Goal: Answer question/provide support

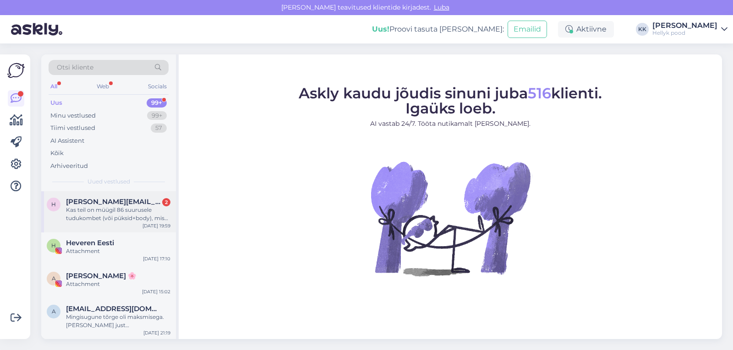
click at [114, 209] on div "Kas teil on müügil 86 suurusele tudukombet (või püksid+body), mis aitaks öist h…" at bounding box center [118, 214] width 104 height 16
click at [99, 213] on div "Kas teil on müügil 86 suurusele tudukombet (või püksid+body), mis aitaks öist h…" at bounding box center [118, 214] width 104 height 16
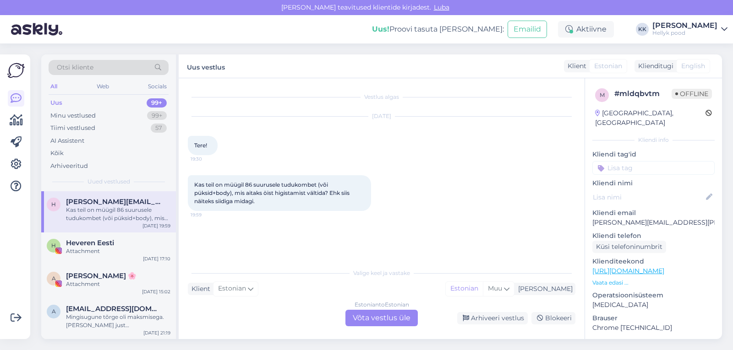
click at [393, 317] on div "Estonian to Estonian Võta vestlus üle" at bounding box center [381, 318] width 72 height 16
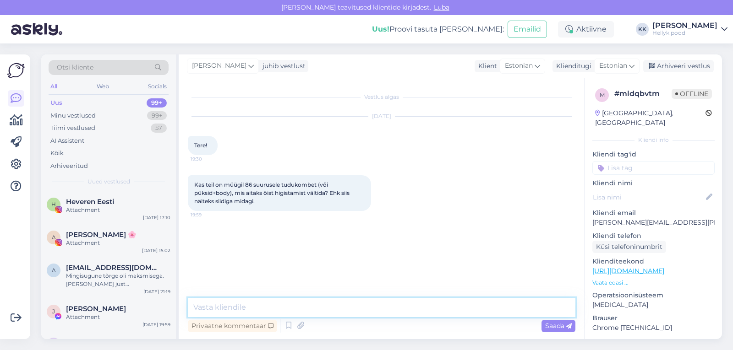
click at [266, 301] on textarea at bounding box center [382, 307] width 388 height 19
type textarea "t"
click at [285, 309] on textarea "Tere! Siidiriietest pakume Alkena tootei" at bounding box center [382, 307] width 388 height 19
click at [388, 309] on textarea "Tere! Siidiriietest on meil müügil Alkena tootei" at bounding box center [382, 307] width 388 height 19
paste textarea "https://hellyk.ee/?count=36&paged=&s=alkena&post_type=product"
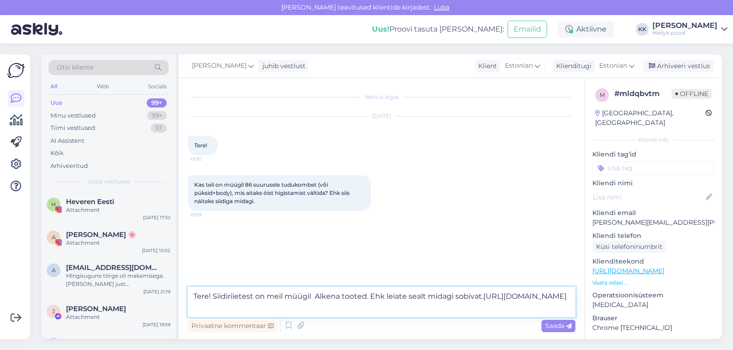
click at [482, 298] on textarea "Tere! Siidiriietest on meil müügil Alkena tooted. Ehk leiate sealt midagi sobiv…" at bounding box center [382, 302] width 388 height 30
type textarea "Tere! Siidiriietest on meil müügil Alkena tooted. Ehk leiate sealt midagi sobiv…"
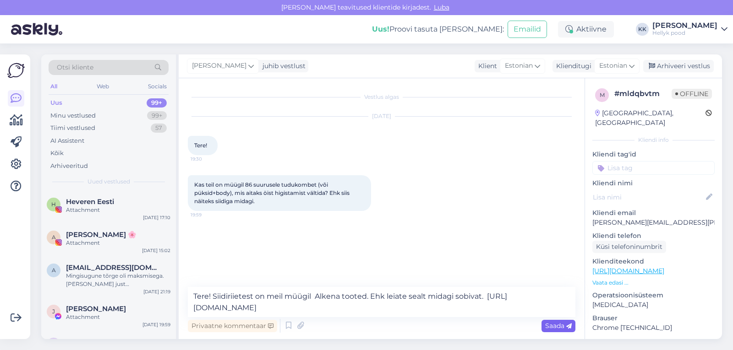
click at [557, 328] on span "Saada" at bounding box center [558, 326] width 27 height 8
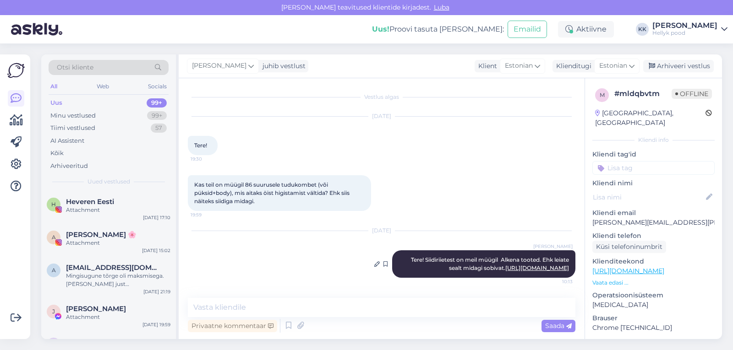
scroll to position [6, 0]
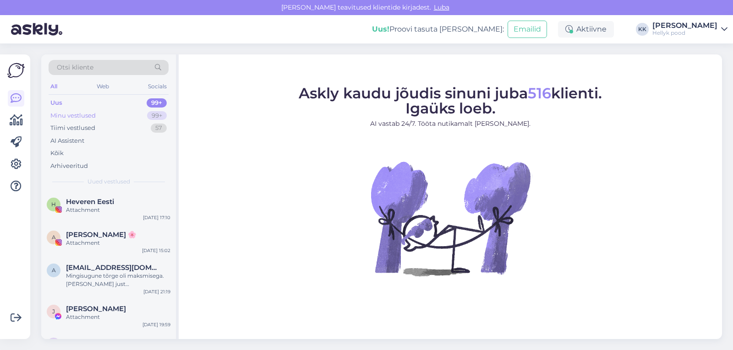
click at [63, 116] on div "Minu vestlused" at bounding box center [72, 115] width 45 height 9
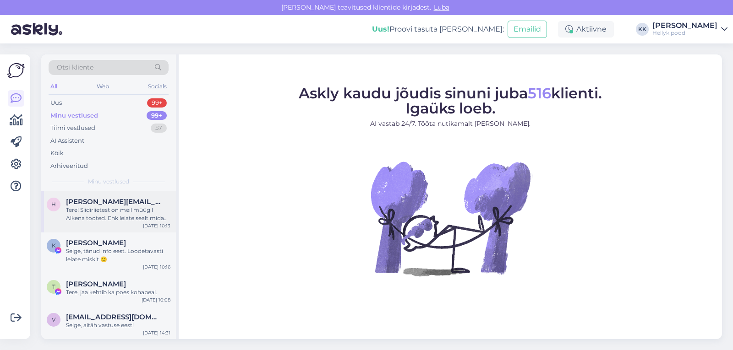
click at [119, 211] on div "Tere! Siidiriietest on meil müügil Alkena tooted. Ehk leiate sealt midagi sobiv…" at bounding box center [118, 214] width 104 height 16
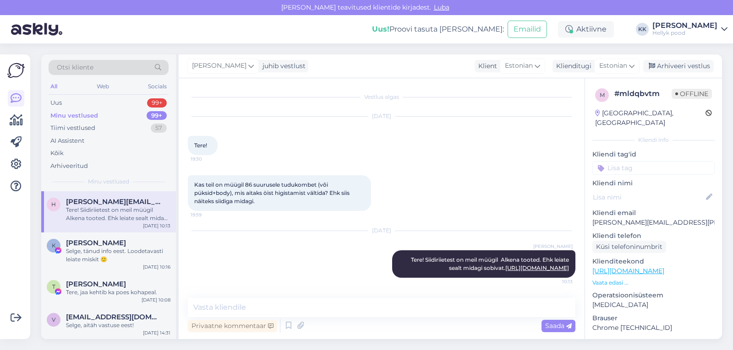
scroll to position [6, 0]
